Goal: Transaction & Acquisition: Purchase product/service

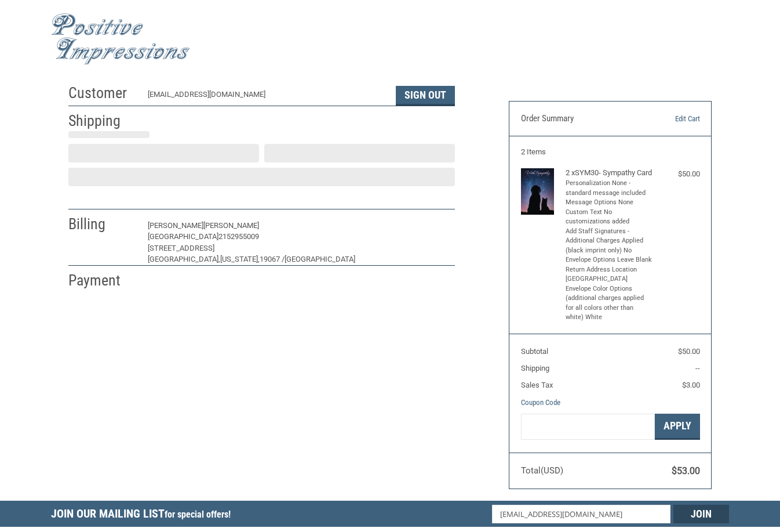
select select "US"
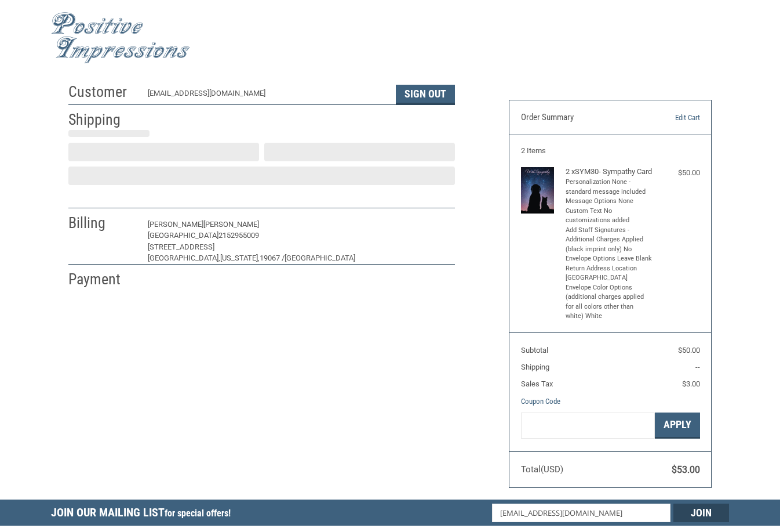
select select "PA"
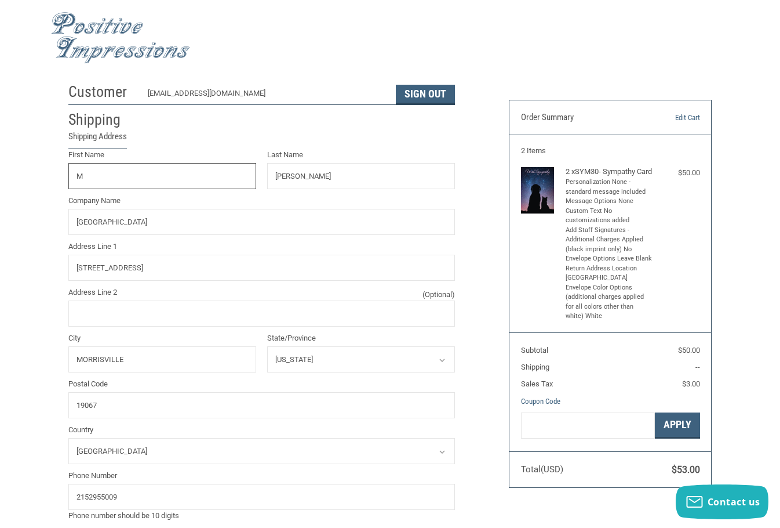
radio input "true"
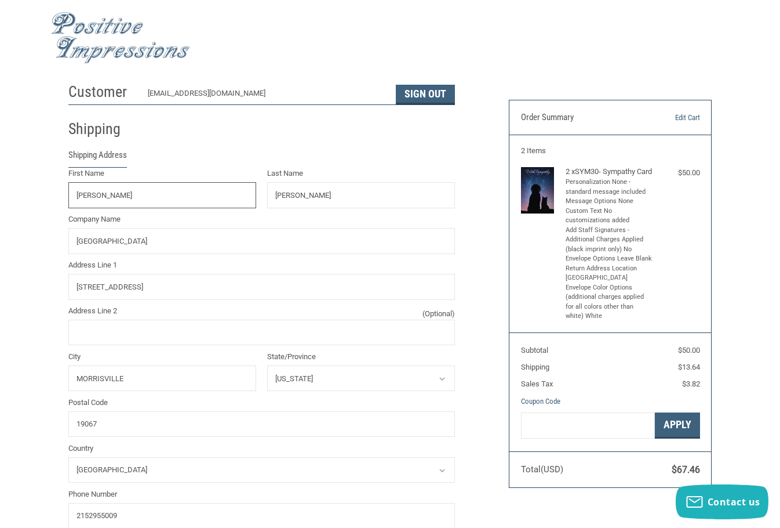
type input "[PERSON_NAME]"
click at [21, 234] on div "Customer [EMAIL_ADDRESS][DOMAIN_NAME] Sign Out Shipping Shipping Address First …" at bounding box center [390, 527] width 780 height 900
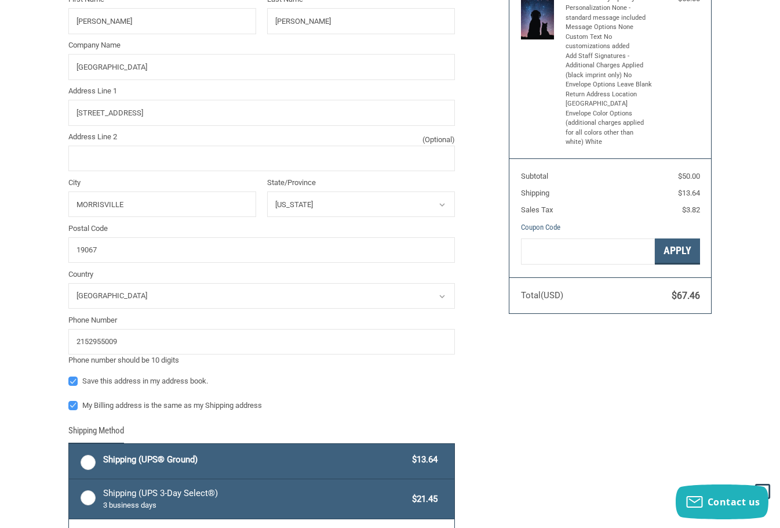
scroll to position [291, 0]
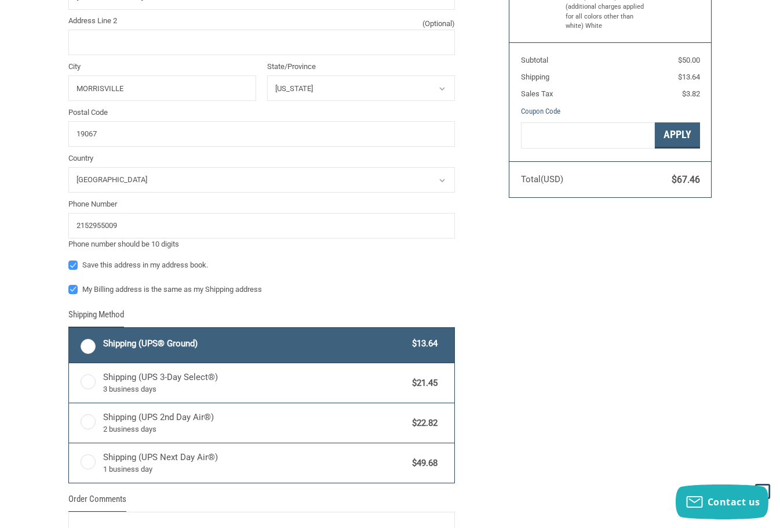
click at [83, 346] on label "Shipping (UPS® Ground) $13.64" at bounding box center [262, 345] width 386 height 35
click at [70, 329] on input "Shipping (UPS® Ground) $13.64" at bounding box center [69, 329] width 1 height 1
radio input "true"
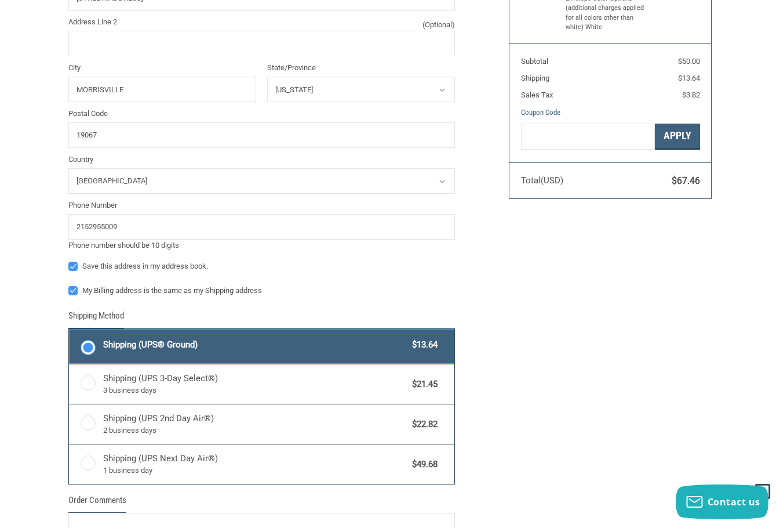
scroll to position [696, 0]
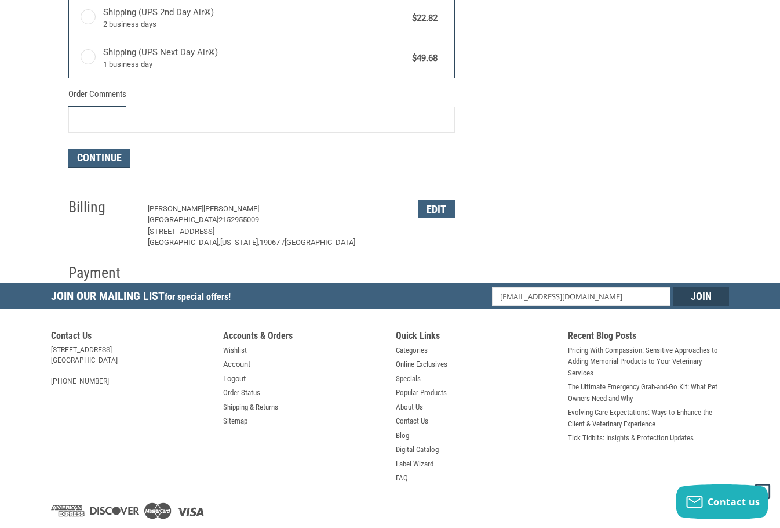
click at [93, 271] on h2 "Payment" at bounding box center [102, 272] width 68 height 19
click at [108, 152] on button "Continue" at bounding box center [99, 158] width 62 height 20
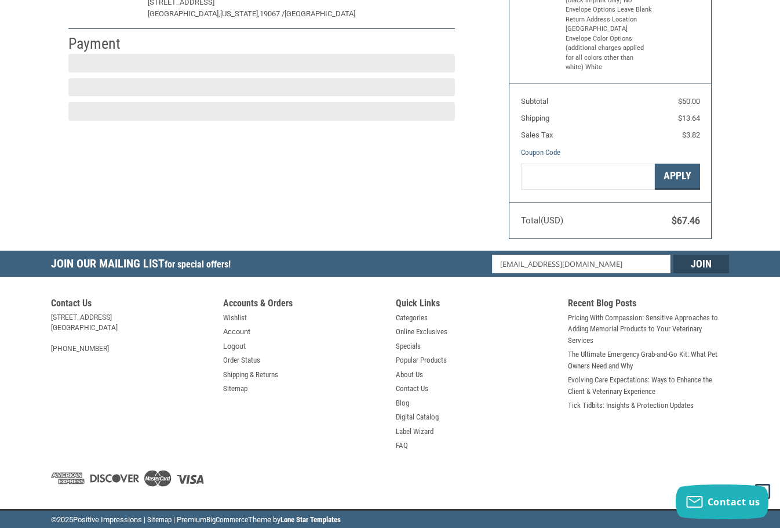
scroll to position [174, 0]
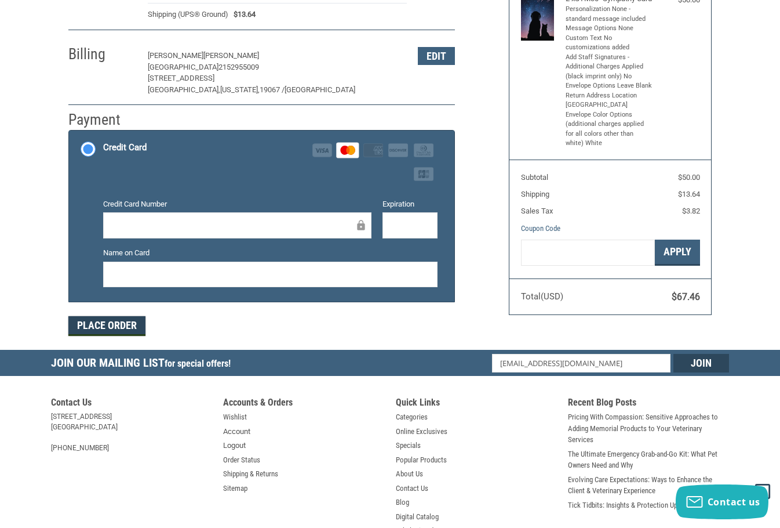
click at [102, 327] on button "Place Order" at bounding box center [106, 326] width 77 height 20
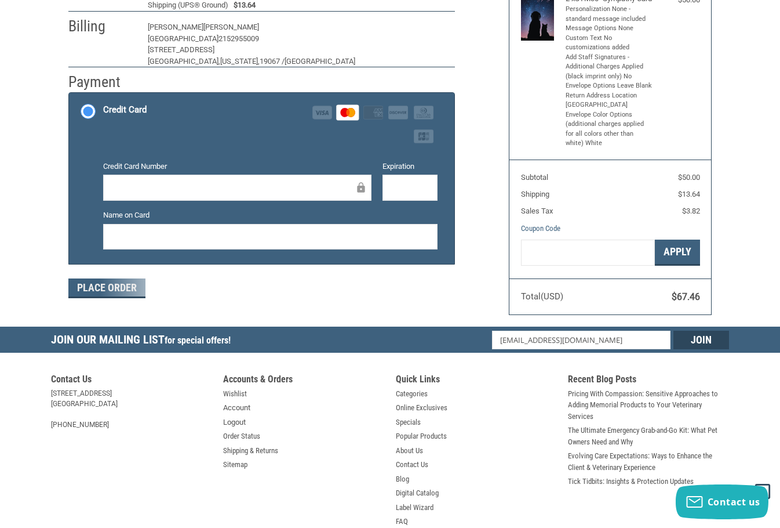
scroll to position [140, 0]
